Goal: Task Accomplishment & Management: Use online tool/utility

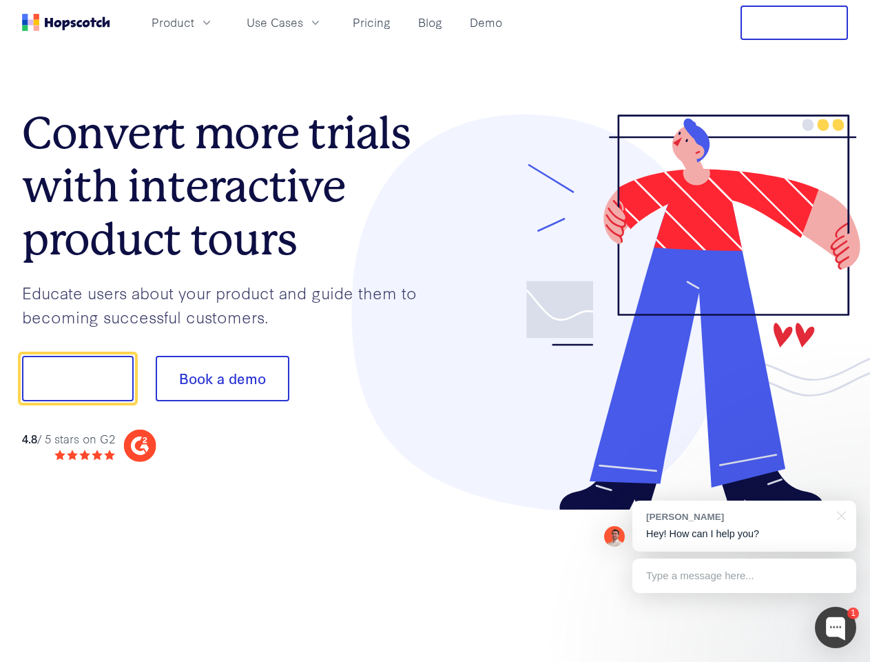
click at [436, 331] on div at bounding box center [643, 312] width 414 height 396
click at [194, 22] on span "Product" at bounding box center [173, 22] width 43 height 17
click at [303, 22] on span "Use Cases" at bounding box center [275, 22] width 57 height 17
click at [795, 23] on button "Free Trial" at bounding box center [795, 23] width 108 height 34
click at [77, 378] on button "Show me!" at bounding box center [78, 378] width 112 height 45
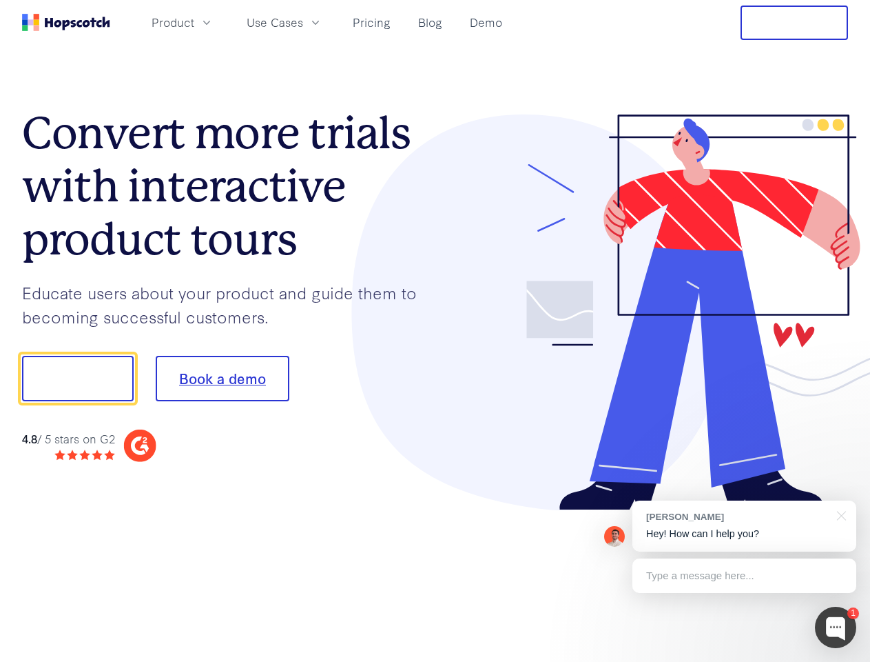
click at [222, 378] on button "Book a demo" at bounding box center [223, 378] width 134 height 45
click at [836, 627] on div at bounding box center [835, 627] width 41 height 41
click at [744, 526] on div "[PERSON_NAME] Hey! How can I help you?" at bounding box center [745, 525] width 224 height 51
click at [839, 514] on div at bounding box center [727, 377] width 258 height 460
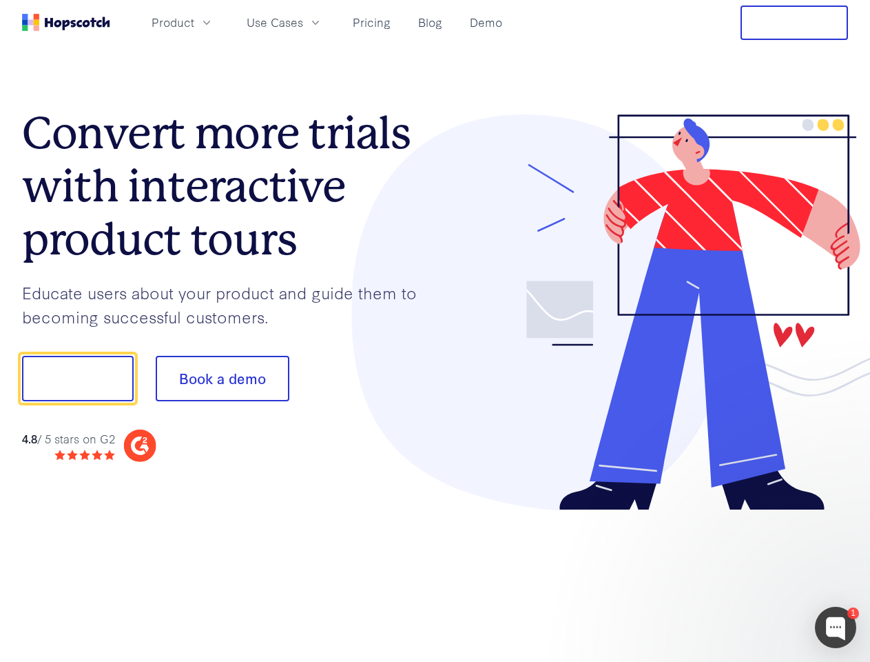
click at [744, 575] on div at bounding box center [727, 469] width 258 height 275
